Goal: Transaction & Acquisition: Subscribe to service/newsletter

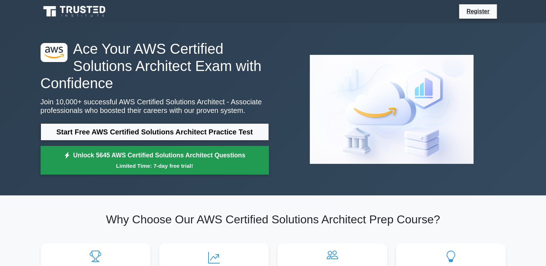
click at [104, 154] on link "Unlock 5645 AWS Certified Solutions Architect Questions Limited Time: 7-day fre…" at bounding box center [155, 160] width 228 height 29
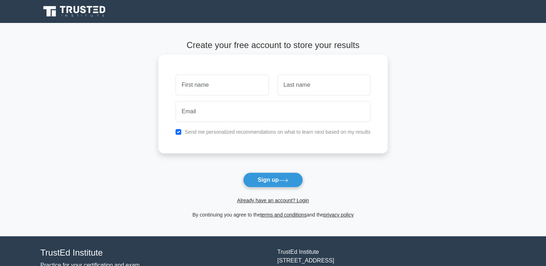
click at [195, 83] on input "text" at bounding box center [222, 85] width 93 height 21
type input "Yagyansh"
click at [321, 90] on input "text" at bounding box center [324, 85] width 93 height 21
type input "Singh Deshwal"
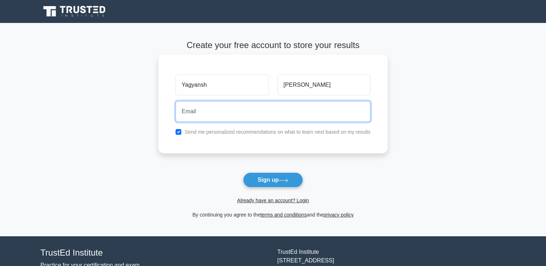
click at [272, 114] on input "email" at bounding box center [273, 111] width 195 height 21
type input "yagyanshsinghdeshwal@gmail.com"
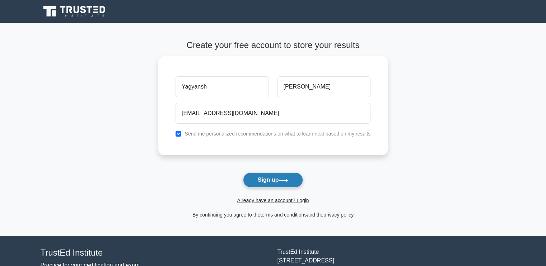
click at [283, 179] on icon at bounding box center [284, 181] width 10 height 4
